Goal: Task Accomplishment & Management: Manage account settings

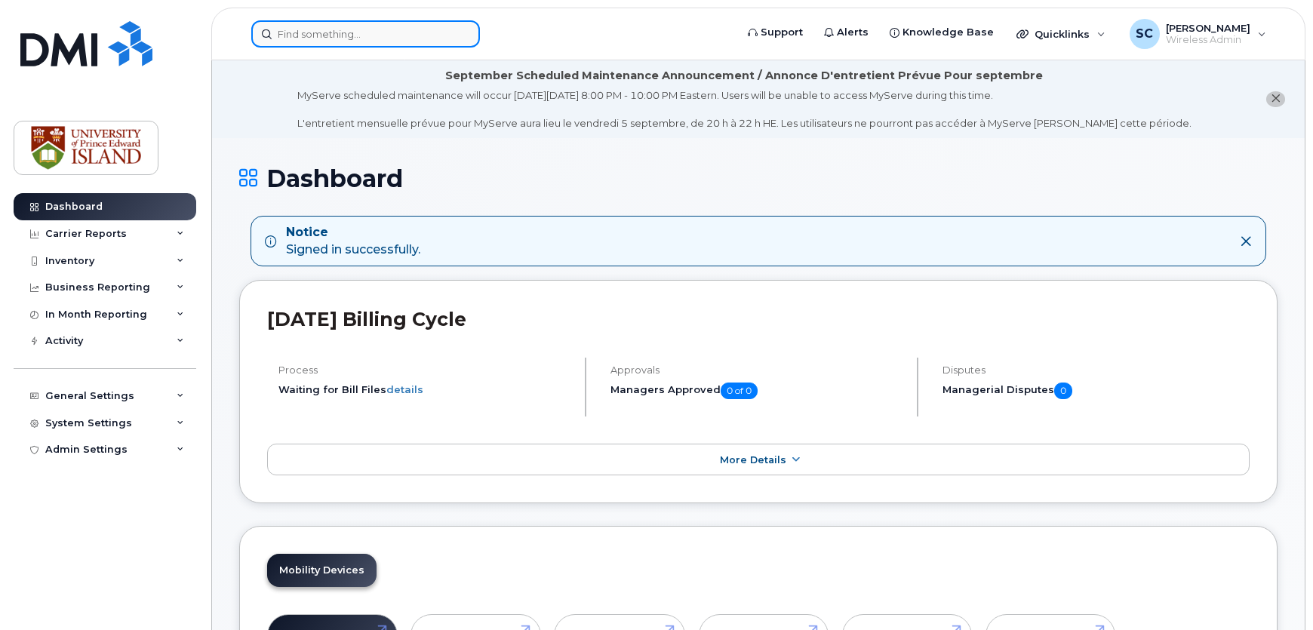
click at [302, 32] on input at bounding box center [365, 33] width 229 height 27
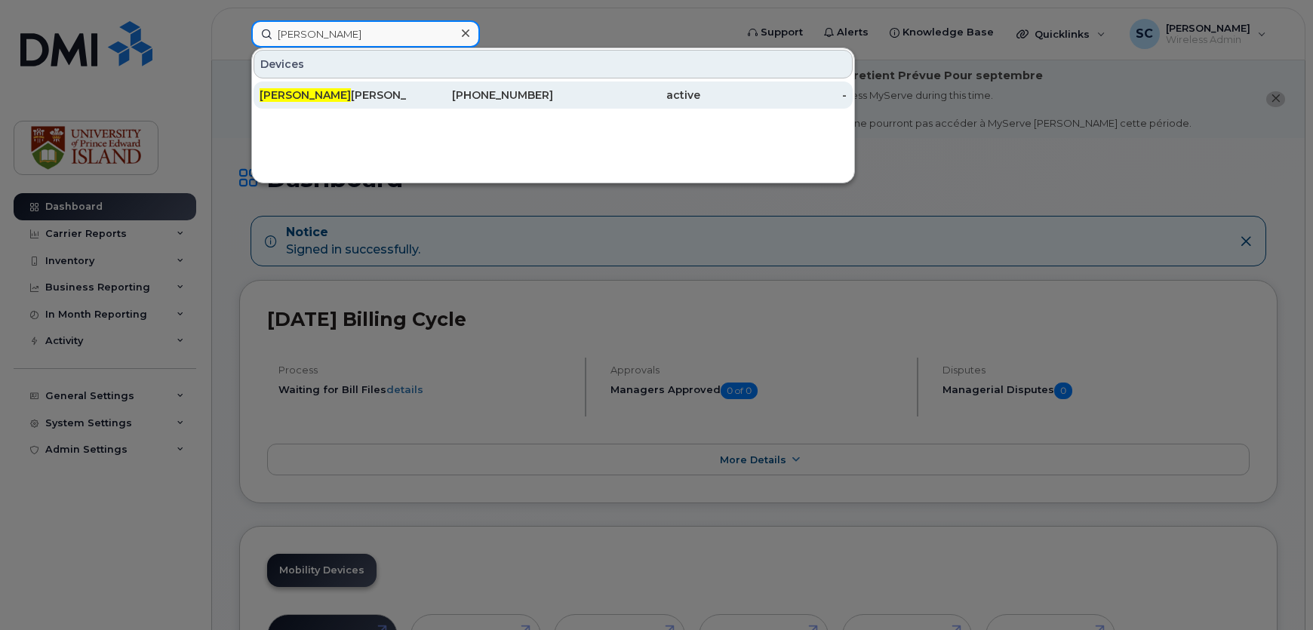
type input "[PERSON_NAME]"
click at [309, 94] on div "Tara Judson" at bounding box center [333, 95] width 147 height 15
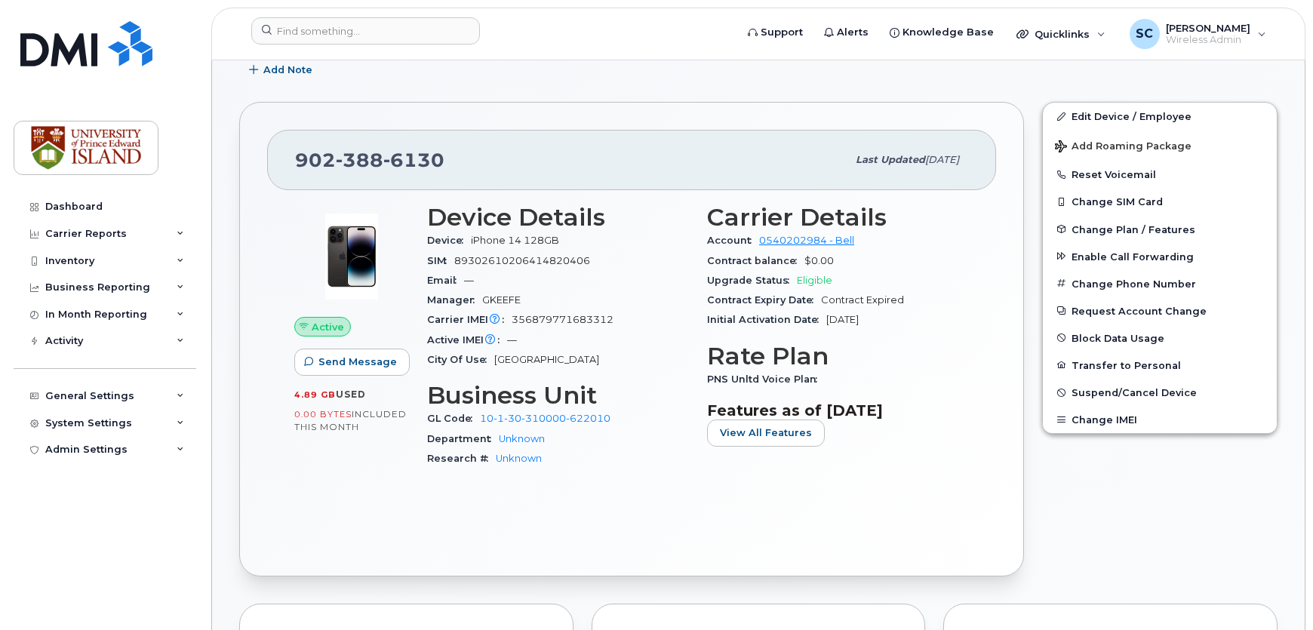
scroll to position [205, 0]
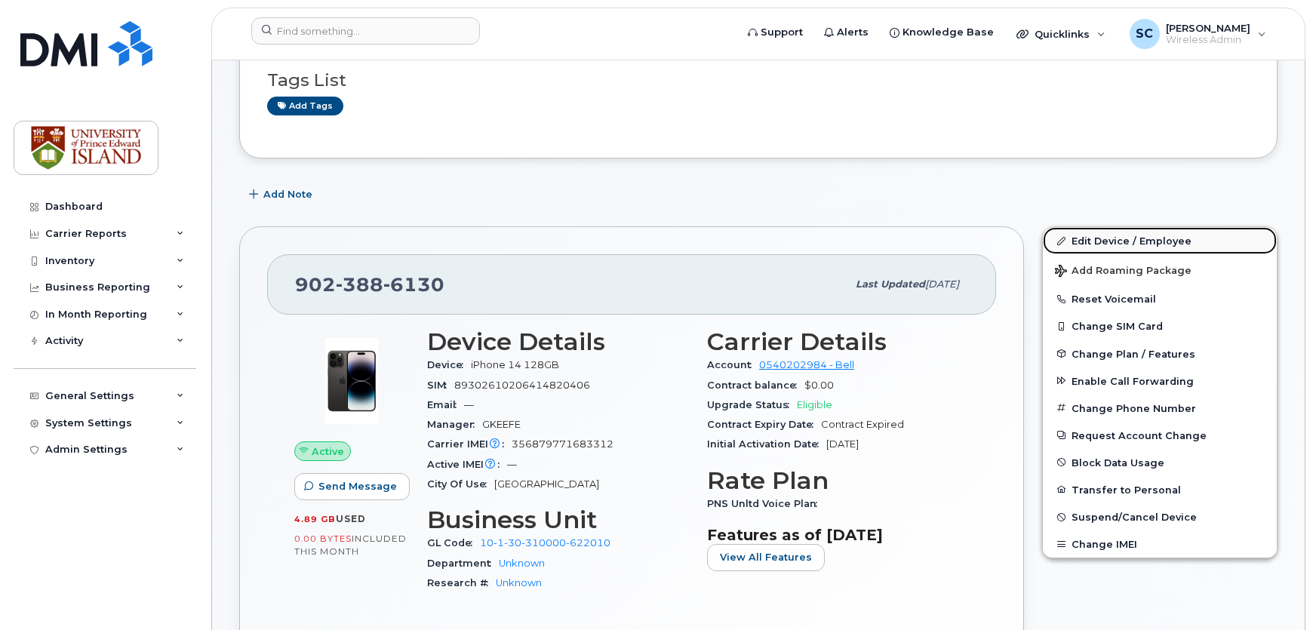
click at [1108, 244] on link "Edit Device / Employee" at bounding box center [1160, 240] width 234 height 27
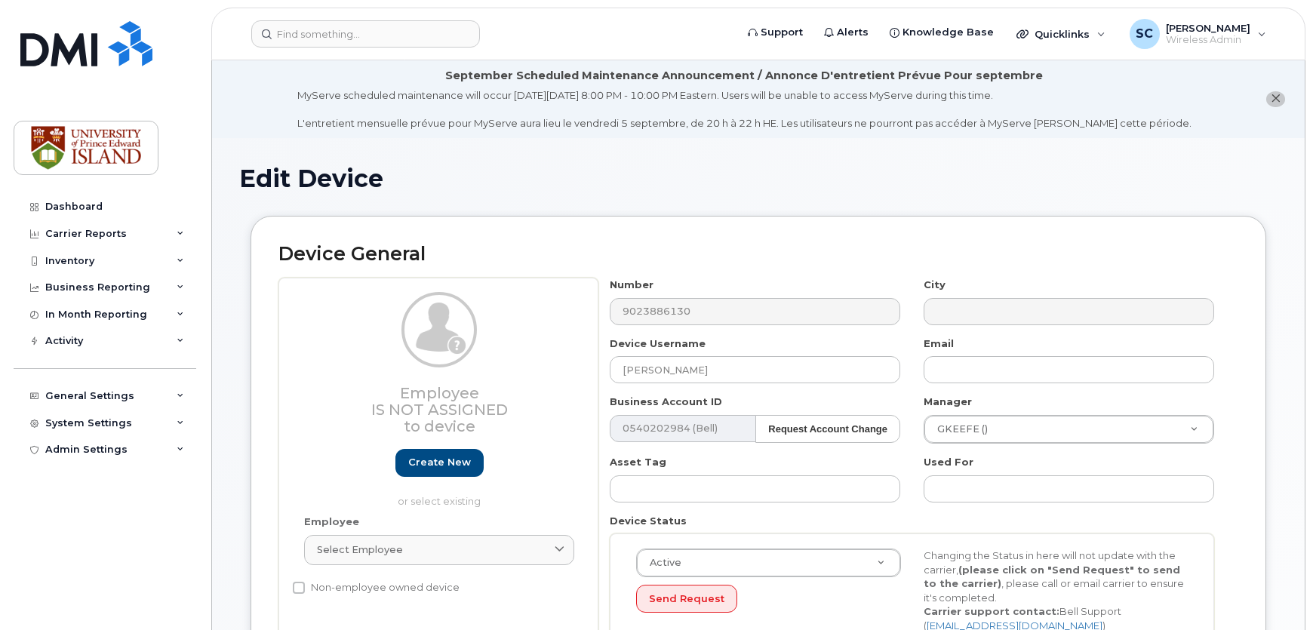
select select "2042227"
select select "2042226"
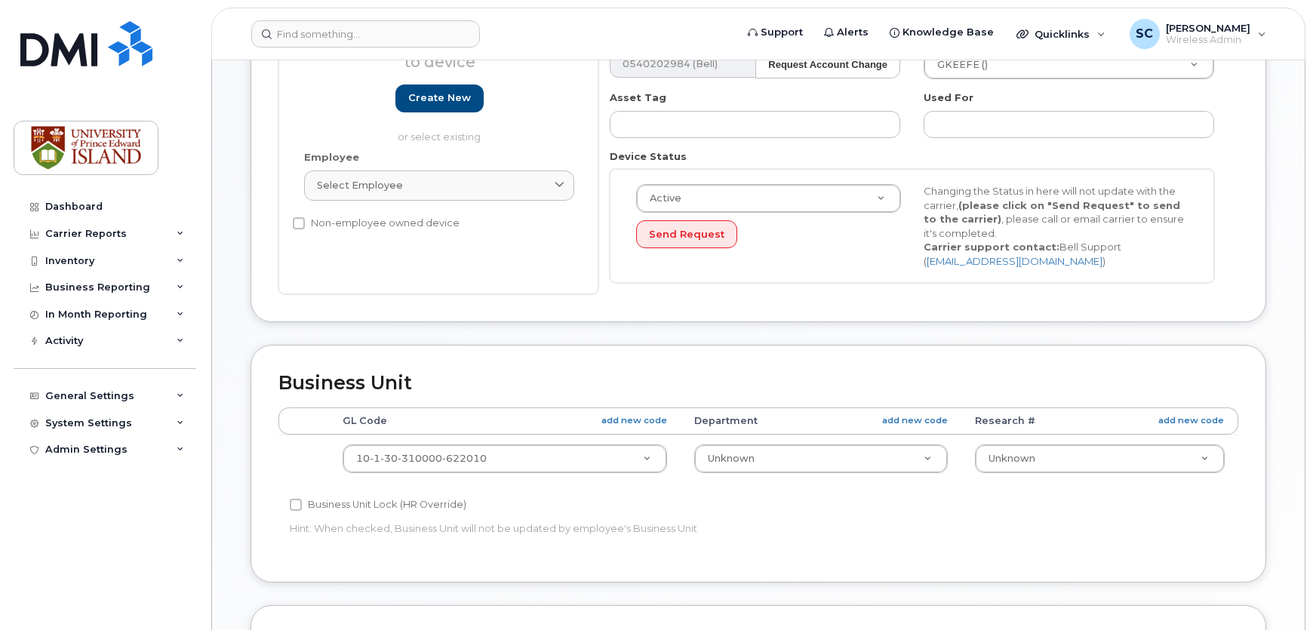
scroll to position [411, 0]
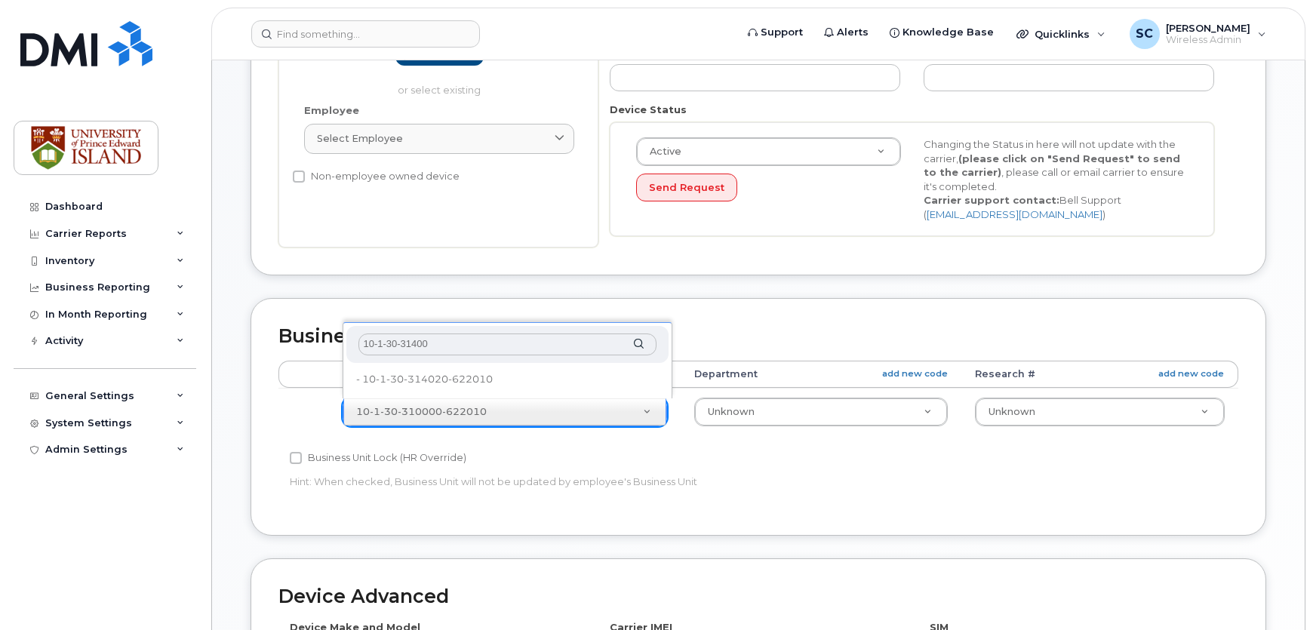
type input "10-1-30-314000"
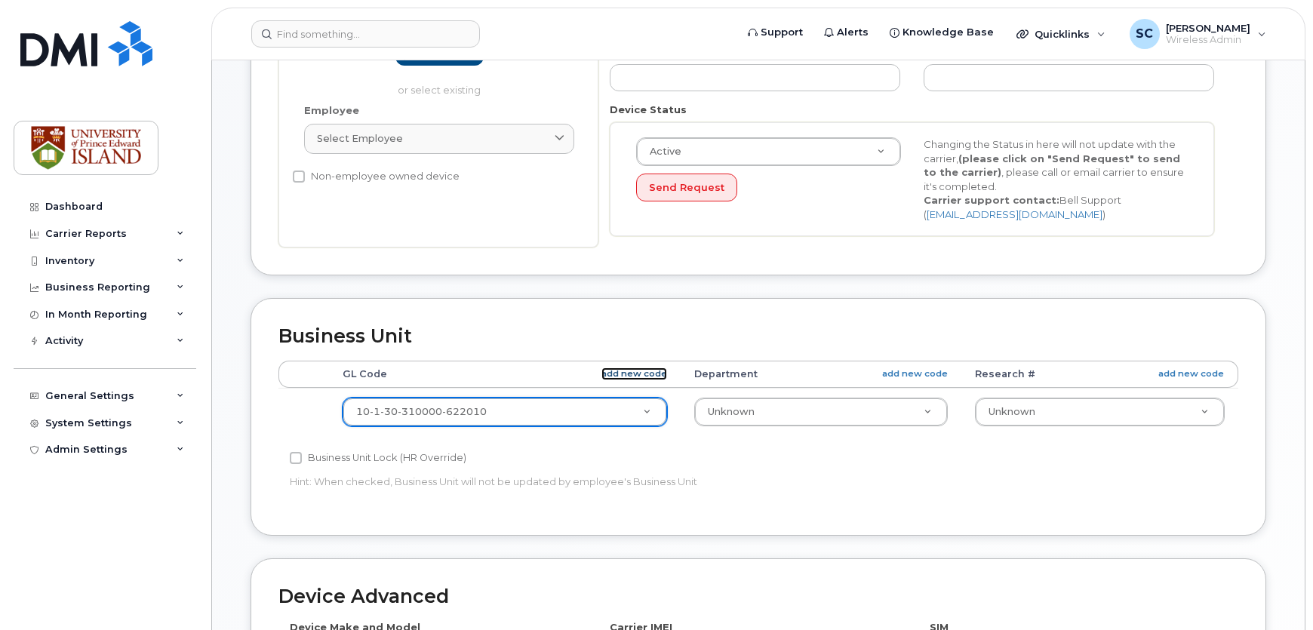
click at [634, 370] on link "add new code" at bounding box center [634, 373] width 66 height 13
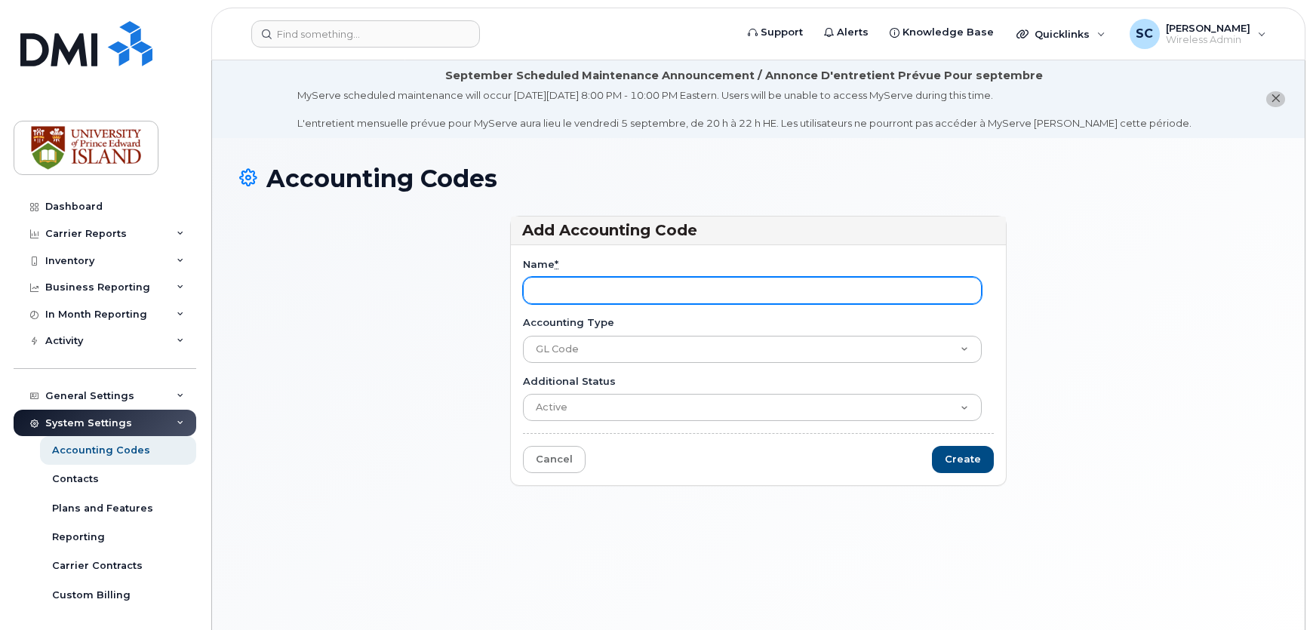
click at [596, 298] on input "Name *" at bounding box center [752, 290] width 459 height 27
click at [594, 296] on input "Name *" at bounding box center [752, 290] width 459 height 27
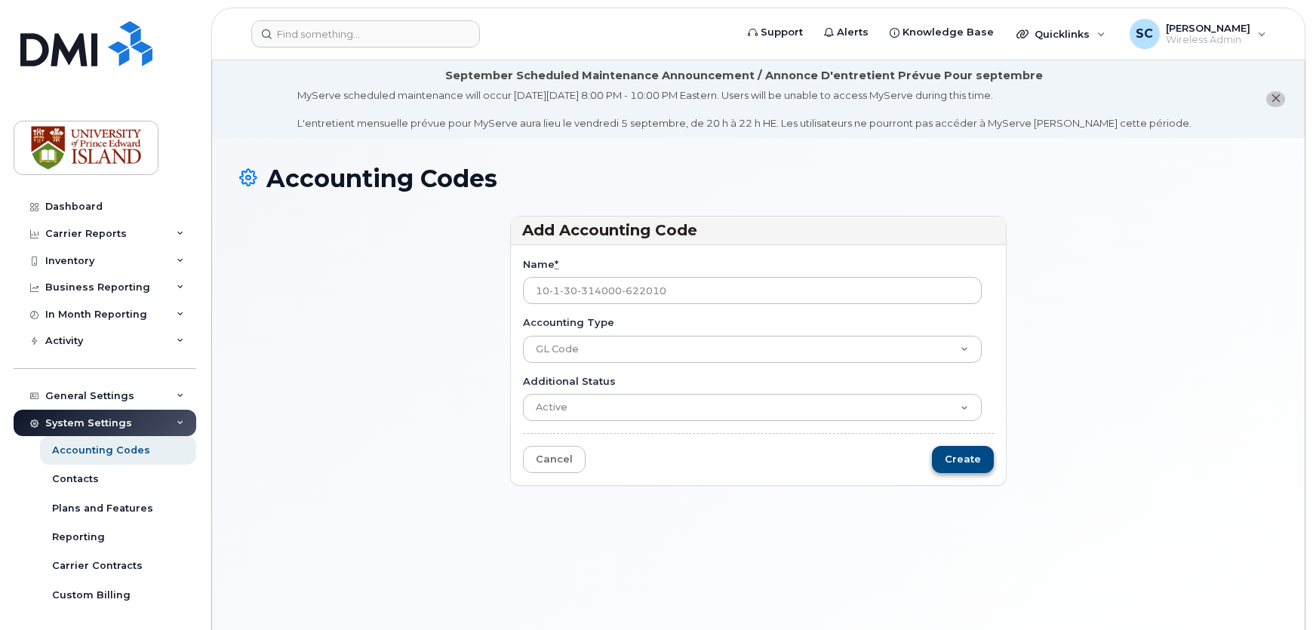
type input "10-1-30-314000-622010"
click at [966, 453] on input "Create" at bounding box center [963, 460] width 62 height 28
type input "Saving..."
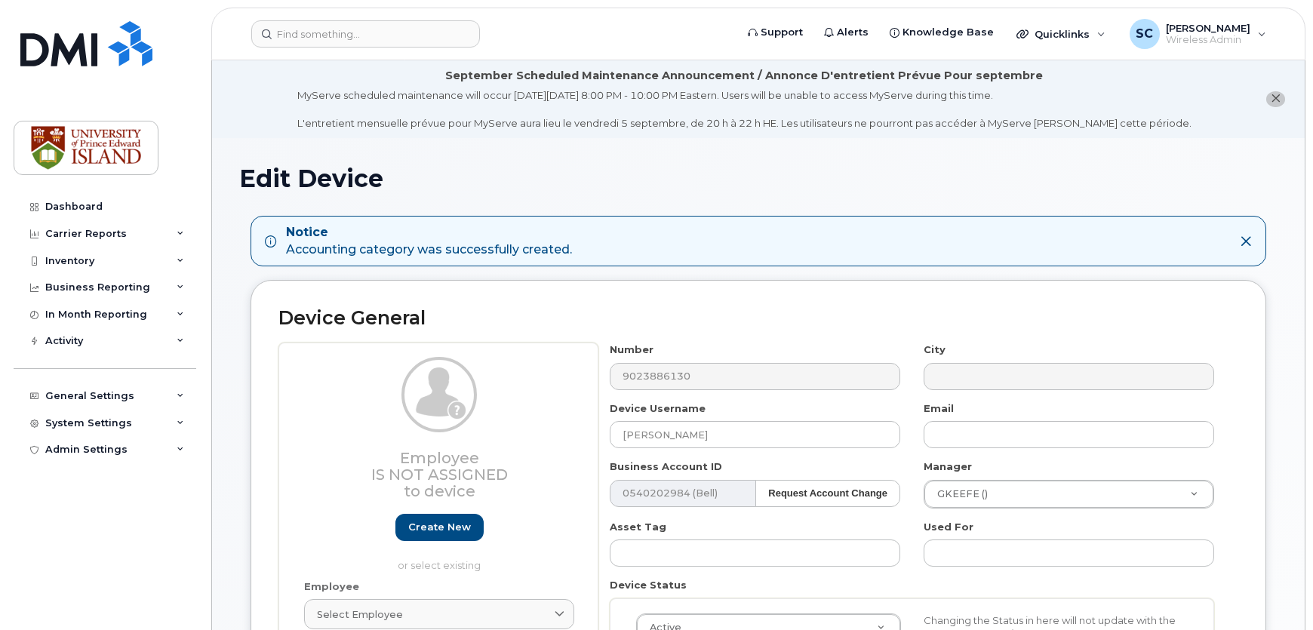
select select "2042227"
select select "2042226"
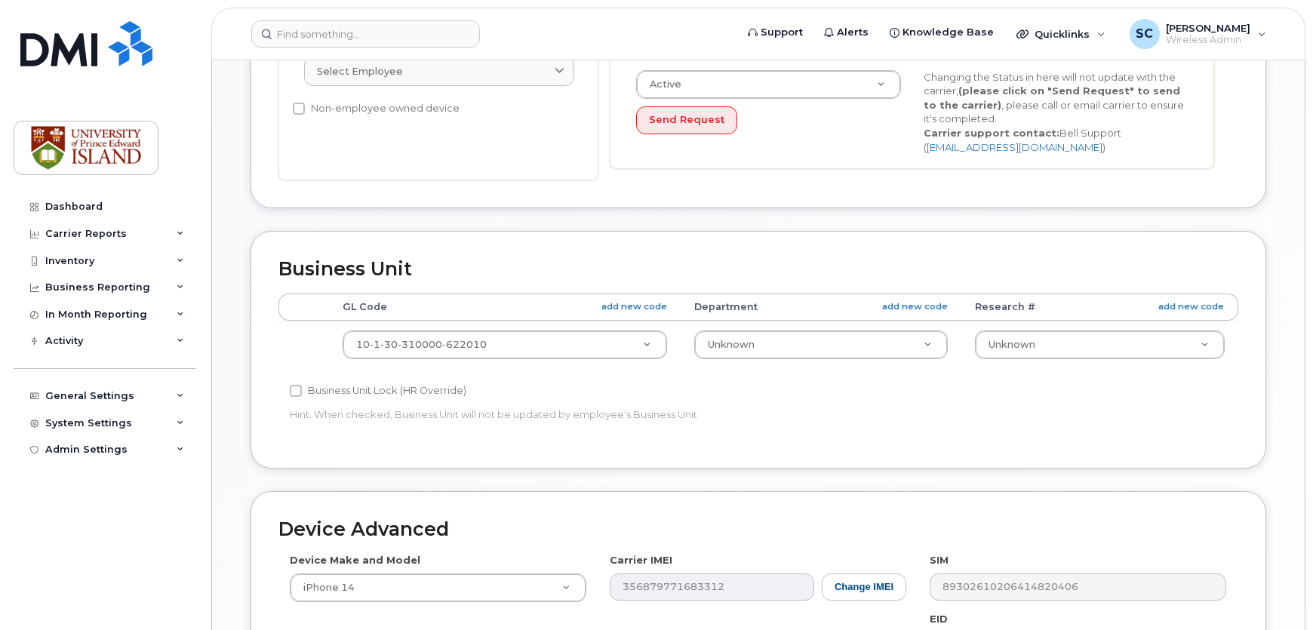
scroll to position [548, 0]
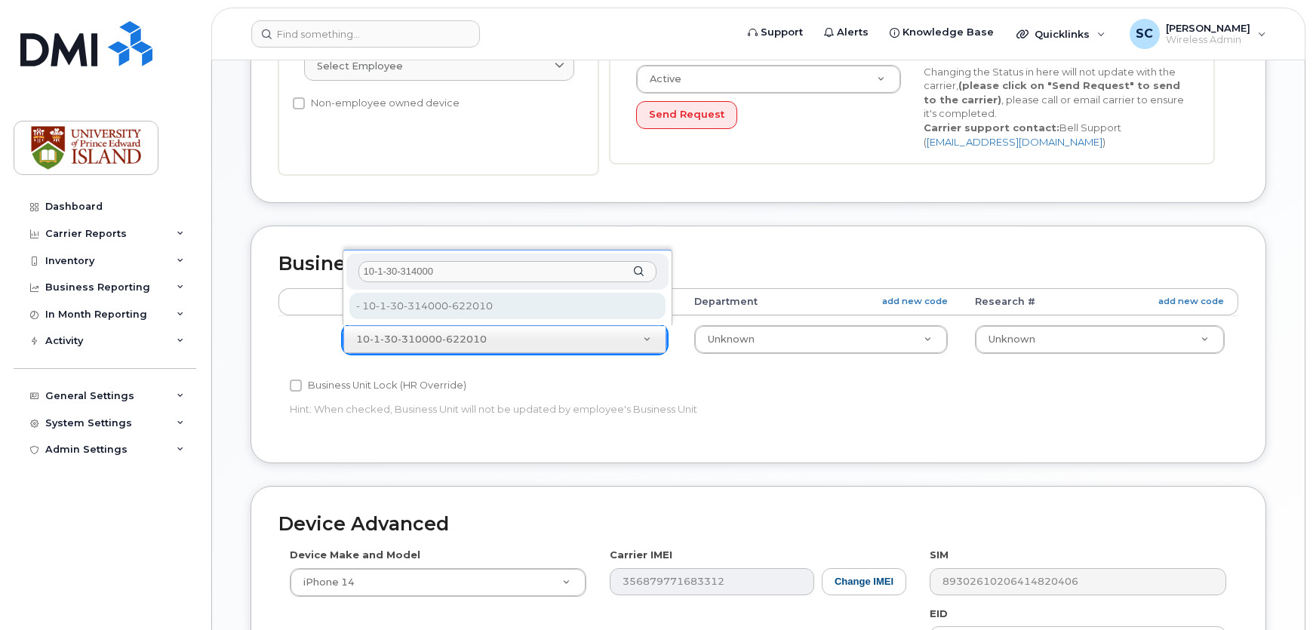
type input "10-1-30-314000"
type input "36006421"
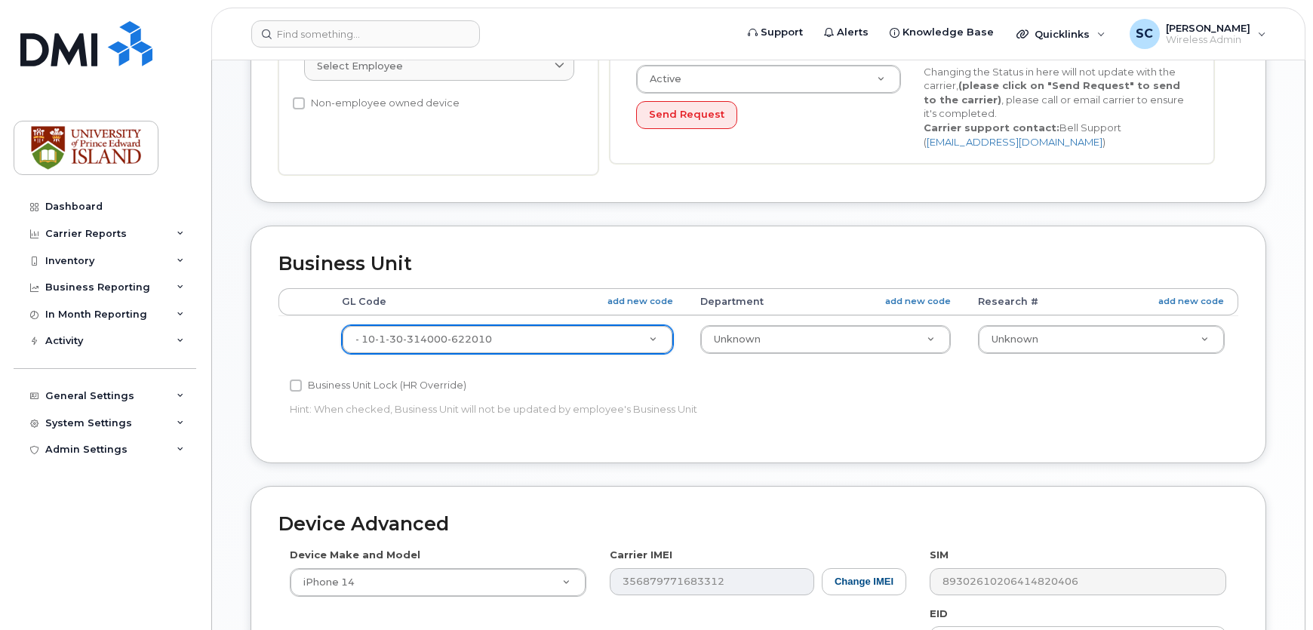
click at [551, 264] on h2 "Business Unit" at bounding box center [758, 263] width 960 height 21
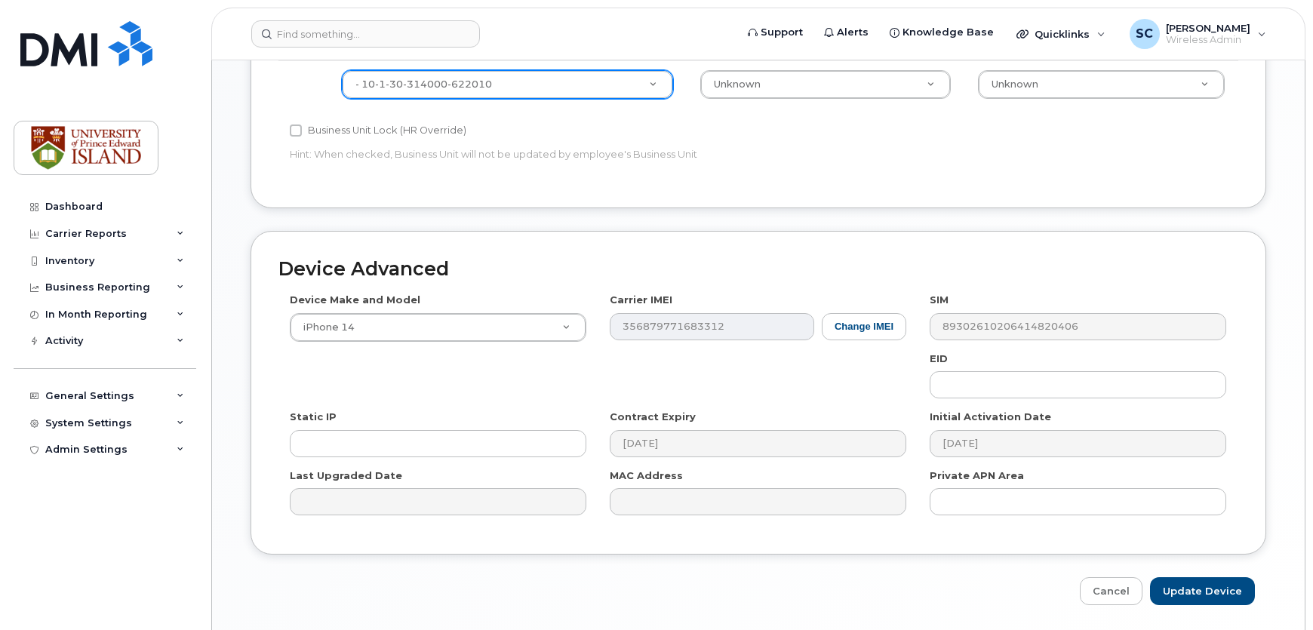
scroll to position [852, 0]
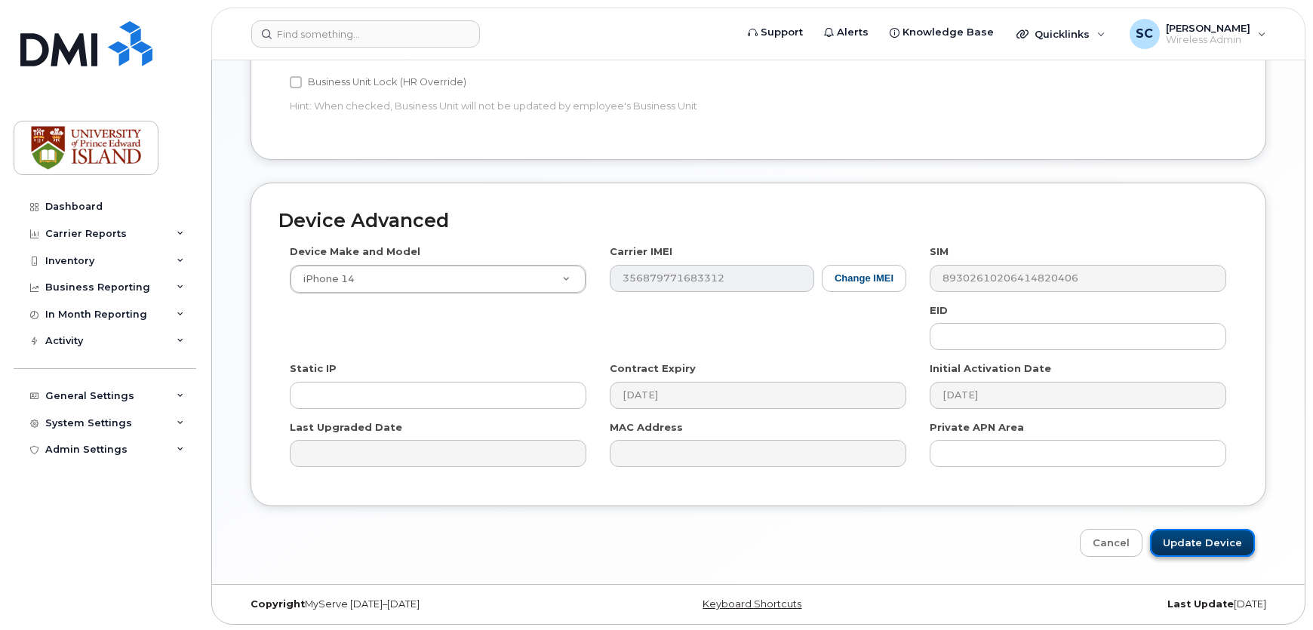
click at [1186, 546] on input "Update Device" at bounding box center [1202, 543] width 105 height 28
type input "Saving..."
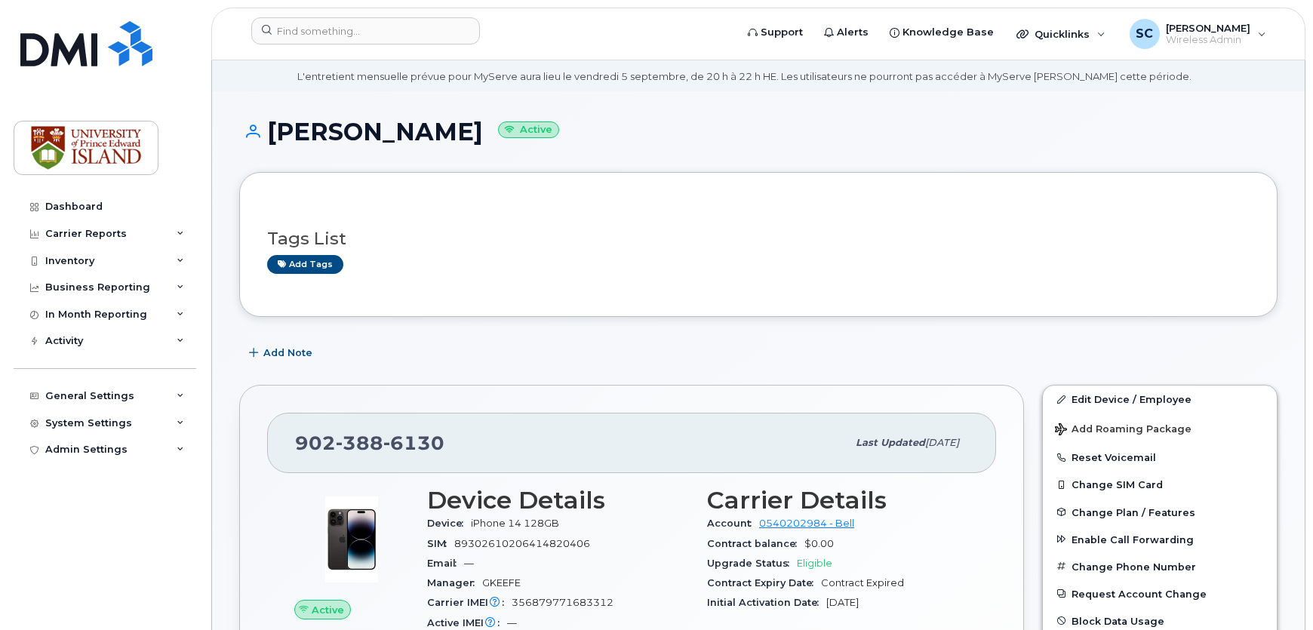
scroll to position [68, 0]
